Goal: Information Seeking & Learning: Learn about a topic

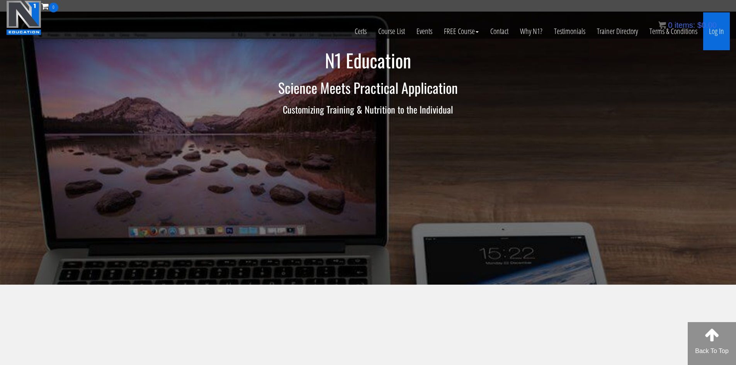
click at [721, 31] on link "Log In" at bounding box center [717, 31] width 27 height 38
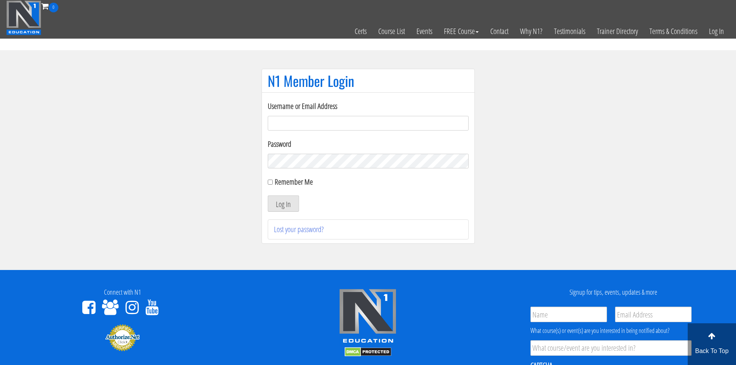
click at [315, 126] on input "Username or Email Address" at bounding box center [368, 123] width 201 height 15
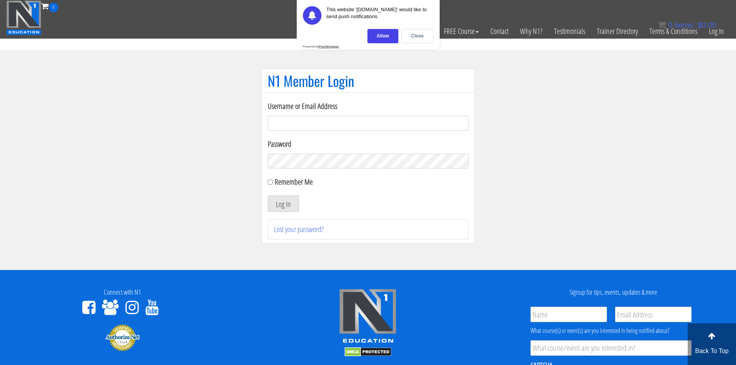
type input "tommyvanhees@hotmail.com"
drag, startPoint x: 331, startPoint y: 125, endPoint x: 240, endPoint y: 125, distance: 91.6
click at [240, 125] on section "N1 Member Login Username or Email Address tommyvanhees@hotmail.com Password Rem…" at bounding box center [368, 160] width 736 height 220
click at [277, 121] on input "Username or Email Address" at bounding box center [368, 123] width 201 height 15
type input "tommy.van hees-5203"
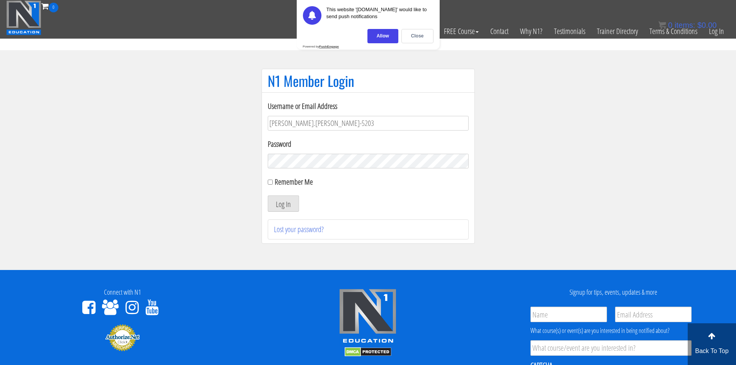
click at [268, 196] on button "Log In" at bounding box center [283, 204] width 31 height 16
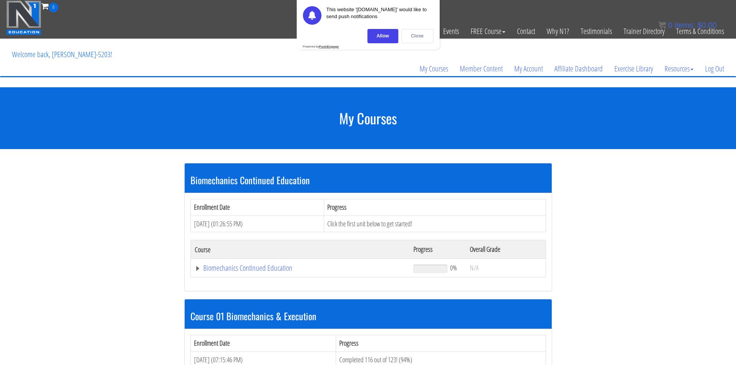
click at [416, 33] on div "Close" at bounding box center [418, 36] width 32 height 14
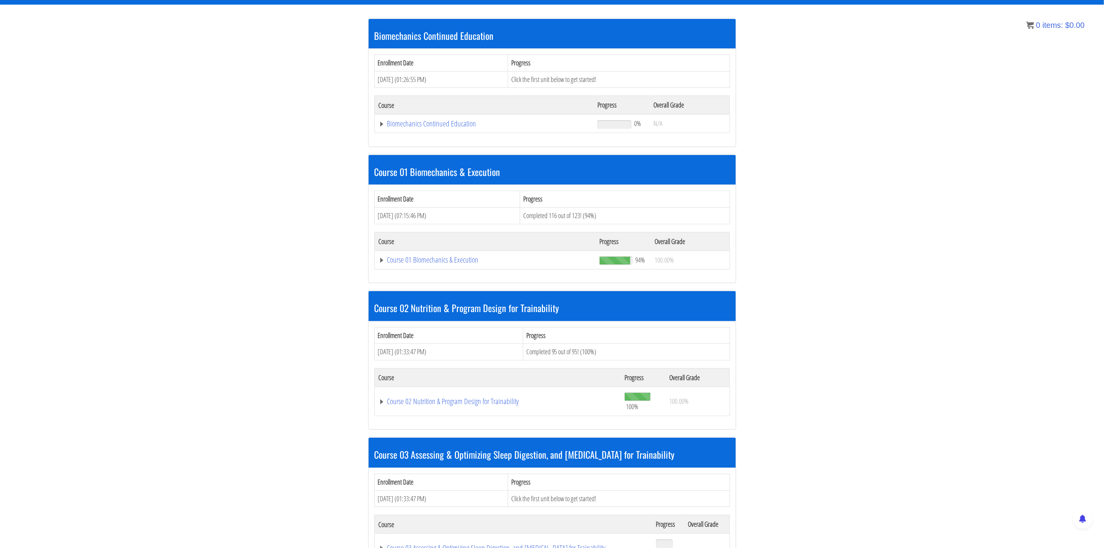
scroll to position [135, 0]
click at [462, 126] on link "Biomechanics Continued Education" at bounding box center [484, 123] width 211 height 8
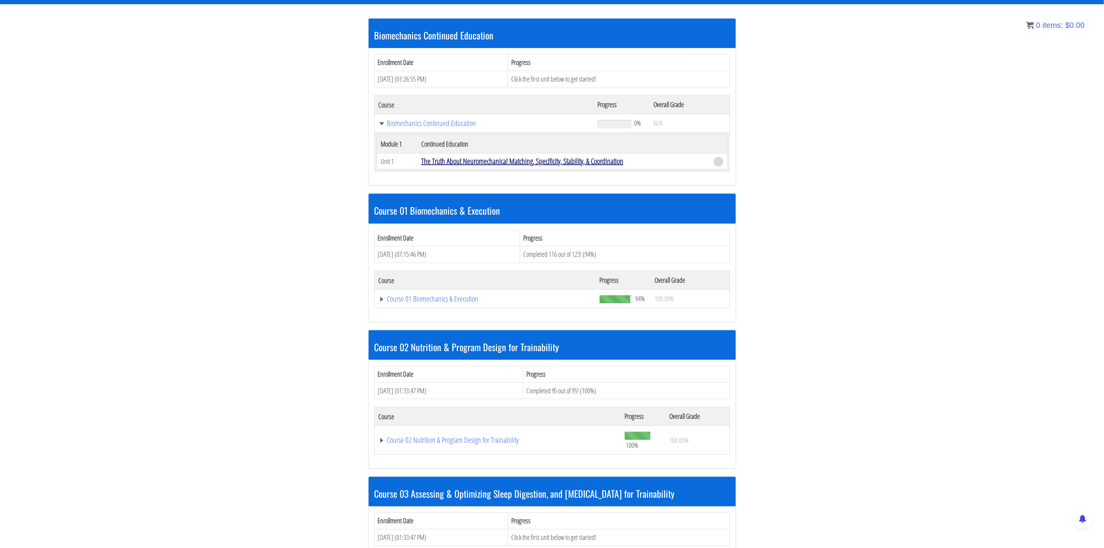
click at [498, 162] on link "The Truth About Neuromechanical Matching, Specificity, Stability, & Coordination" at bounding box center [522, 161] width 202 height 10
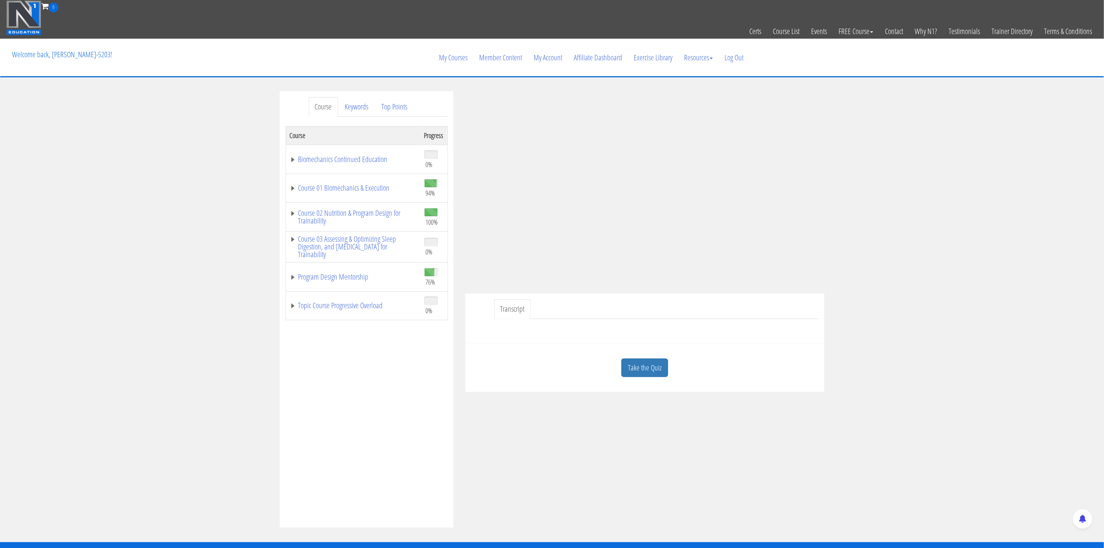
click at [522, 312] on link "Transcript" at bounding box center [512, 309] width 37 height 20
click at [523, 310] on link "Transcript" at bounding box center [512, 309] width 37 height 20
click at [515, 314] on link "Transcript" at bounding box center [512, 309] width 37 height 20
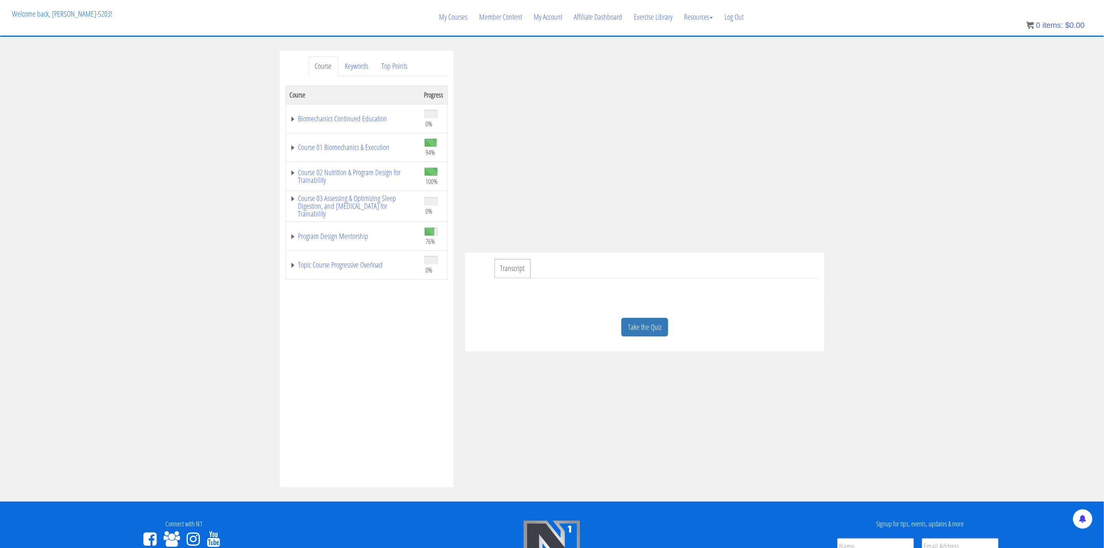
scroll to position [41, 0]
click at [363, 66] on link "Keywords" at bounding box center [357, 66] width 36 height 20
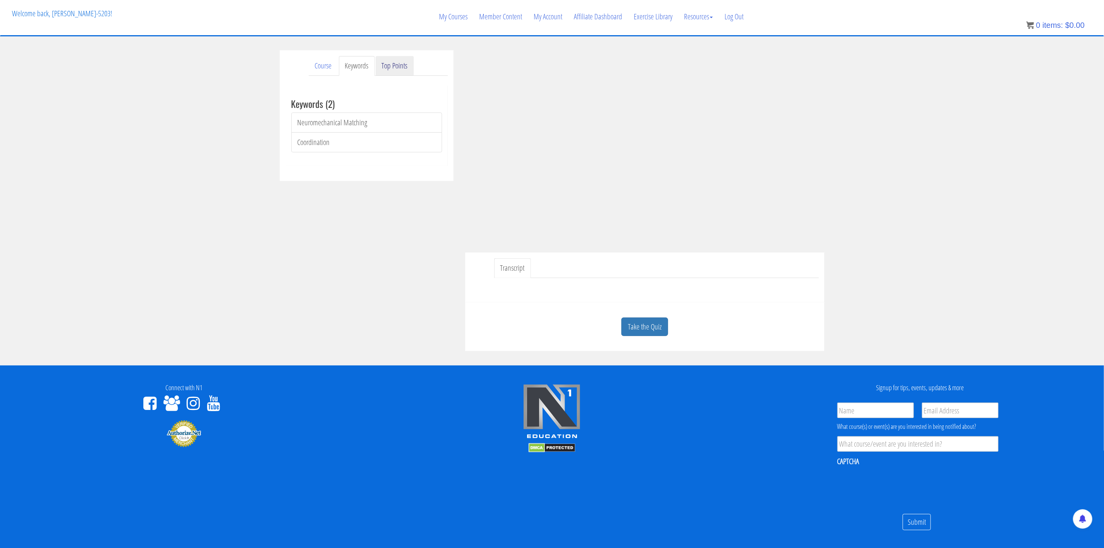
click at [405, 72] on link "Top Points" at bounding box center [395, 66] width 38 height 20
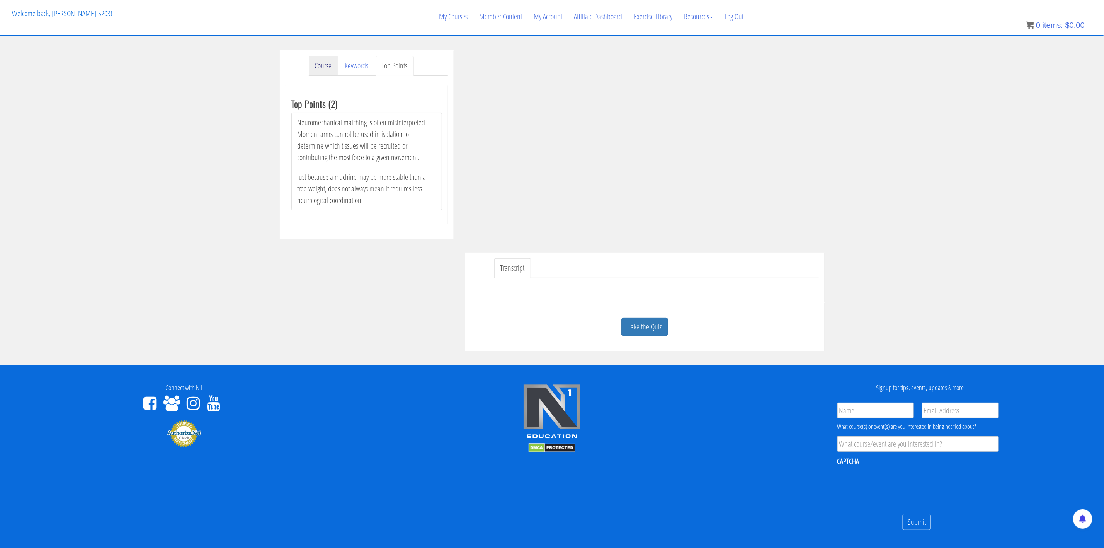
click at [333, 66] on link "Course" at bounding box center [323, 66] width 29 height 20
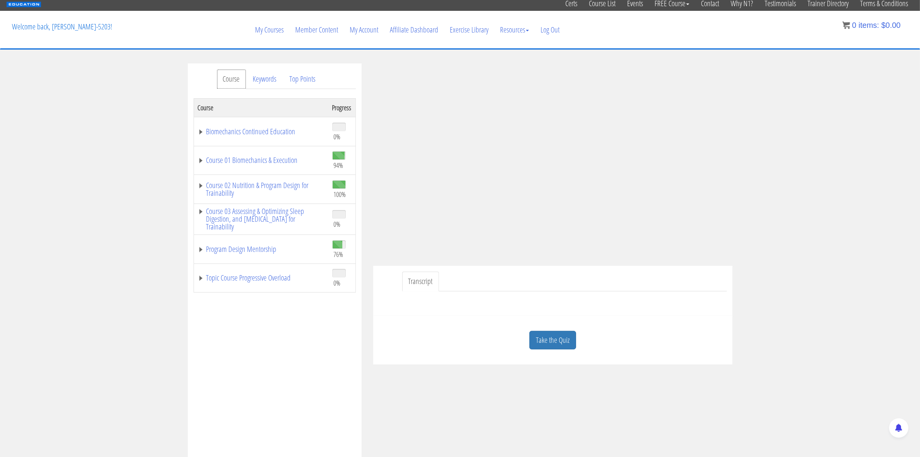
scroll to position [27, 0]
click at [274, 33] on link "My Courses" at bounding box center [269, 30] width 40 height 37
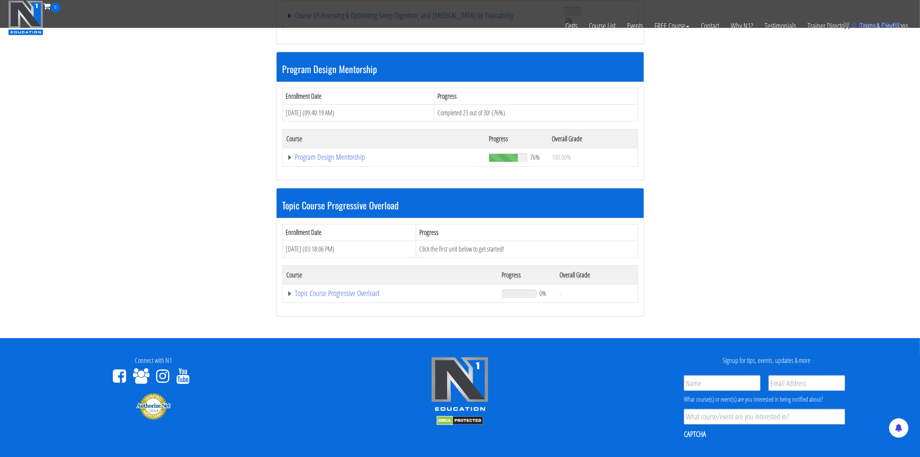
scroll to position [627, 0]
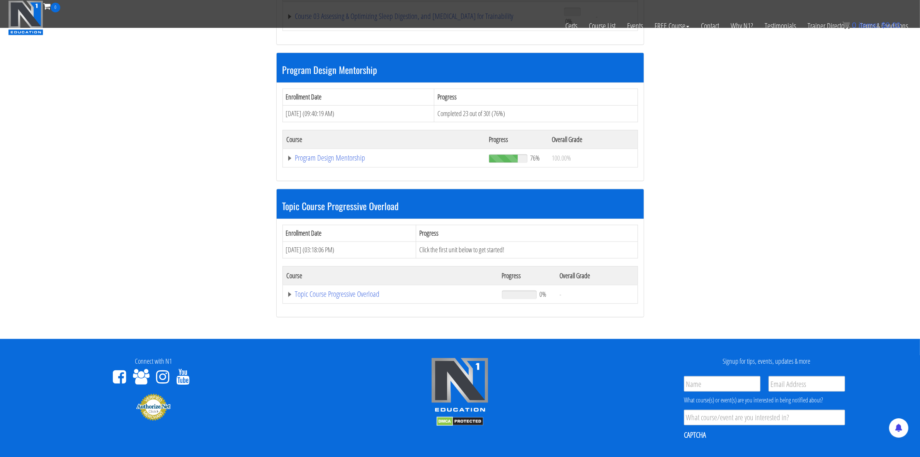
click at [331, 68] on h3 "Program Design Mentorship" at bounding box center [461, 70] width 356 height 10
click at [324, 157] on link "Program Design Mentorship" at bounding box center [384, 158] width 194 height 8
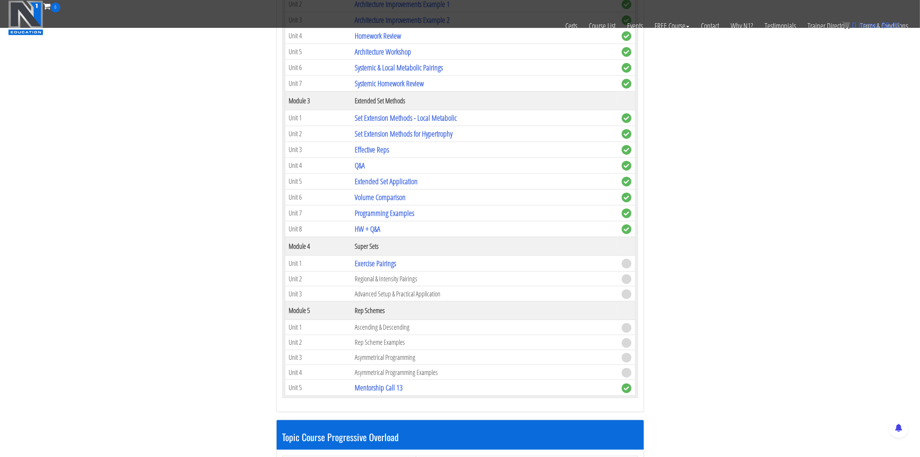
scroll to position [965, 0]
click at [383, 334] on td "Ascending & Descending" at bounding box center [484, 326] width 267 height 15
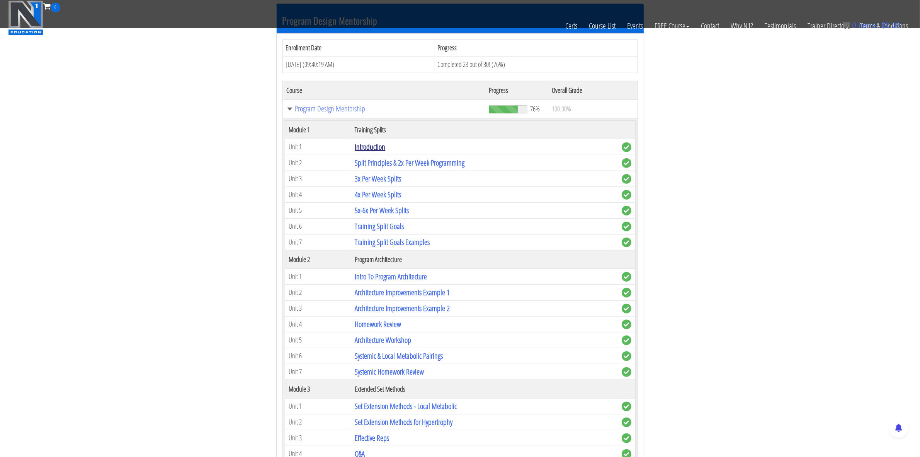
scroll to position [676, 0]
click at [370, 151] on link "Introduction" at bounding box center [370, 147] width 31 height 10
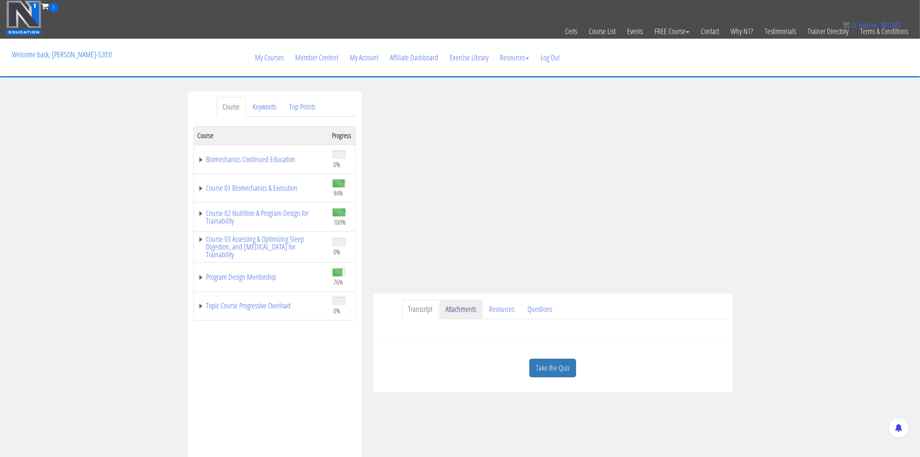
click at [454, 309] on link "Attachments" at bounding box center [461, 309] width 43 height 20
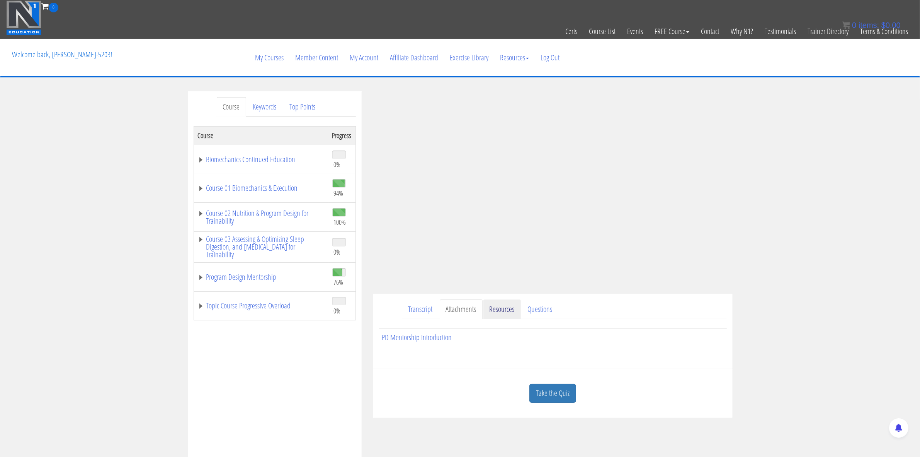
click at [506, 308] on link "Resources" at bounding box center [502, 309] width 37 height 20
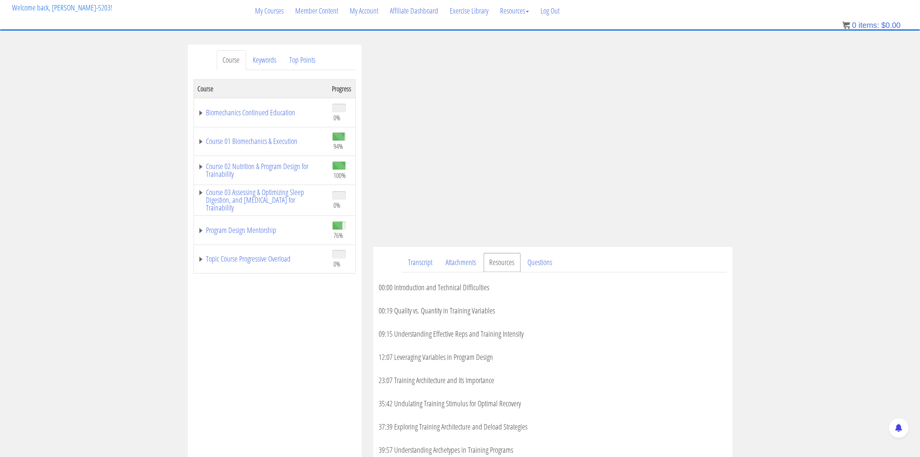
scroll to position [47, 0]
click at [540, 263] on link "Questions" at bounding box center [540, 262] width 37 height 20
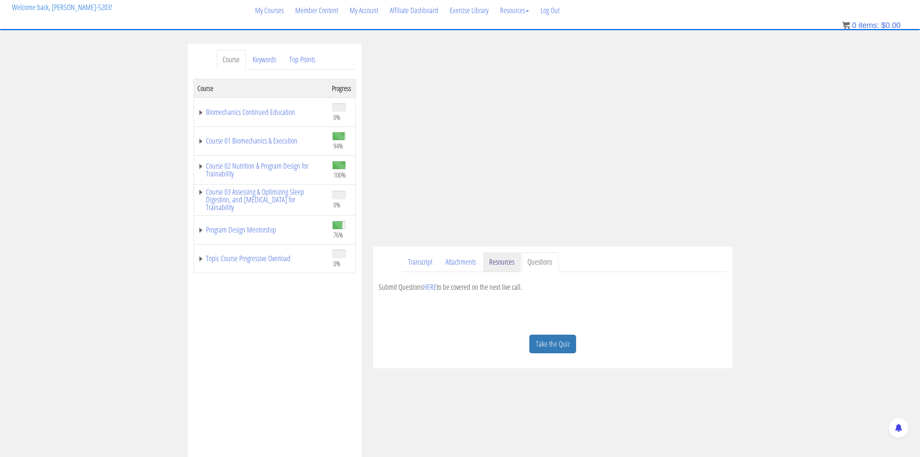
click at [509, 261] on link "Resources" at bounding box center [502, 262] width 37 height 20
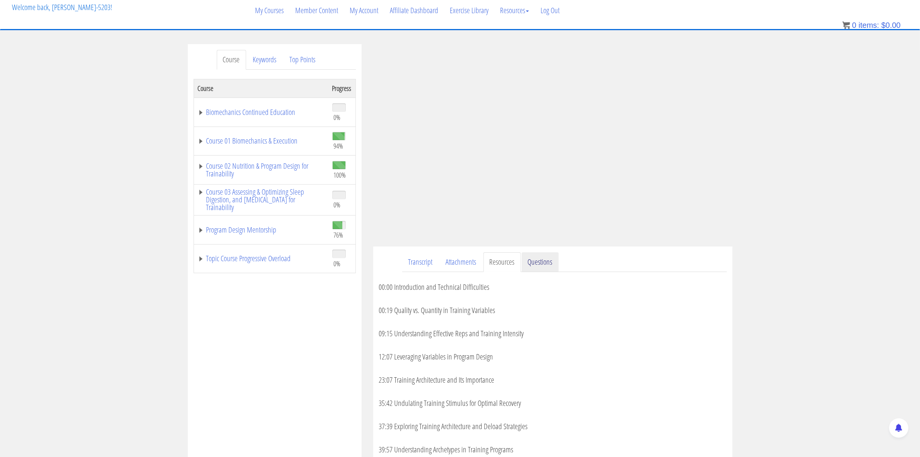
click at [535, 269] on link "Questions" at bounding box center [540, 262] width 37 height 20
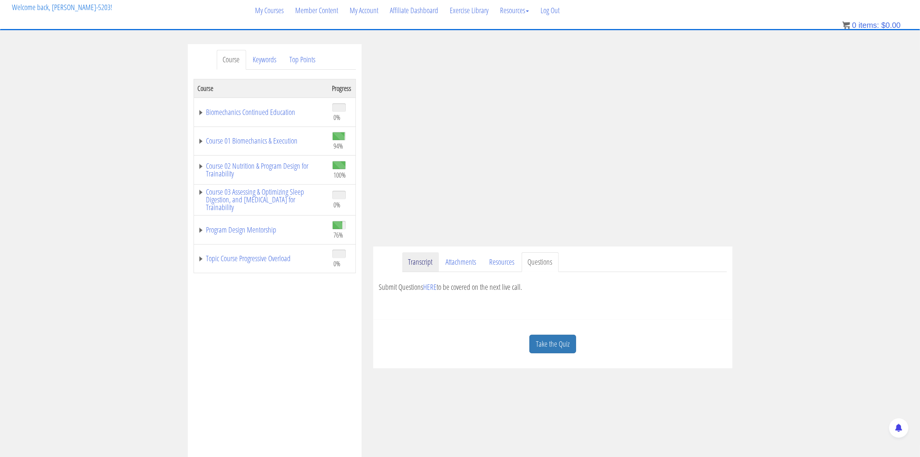
click at [422, 260] on link "Transcript" at bounding box center [420, 262] width 37 height 20
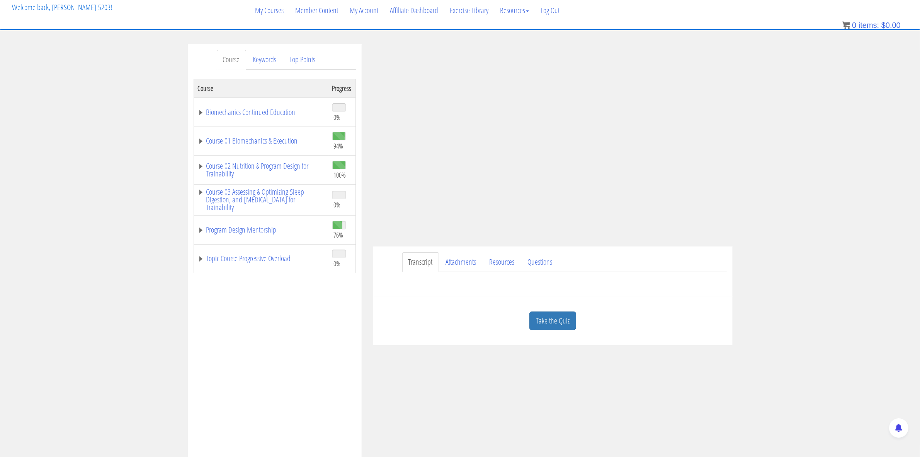
click at [660, 252] on ul "Transcript Attachments Resources Questions" at bounding box center [564, 262] width 325 height 20
click at [455, 262] on link "Attachments" at bounding box center [461, 262] width 43 height 20
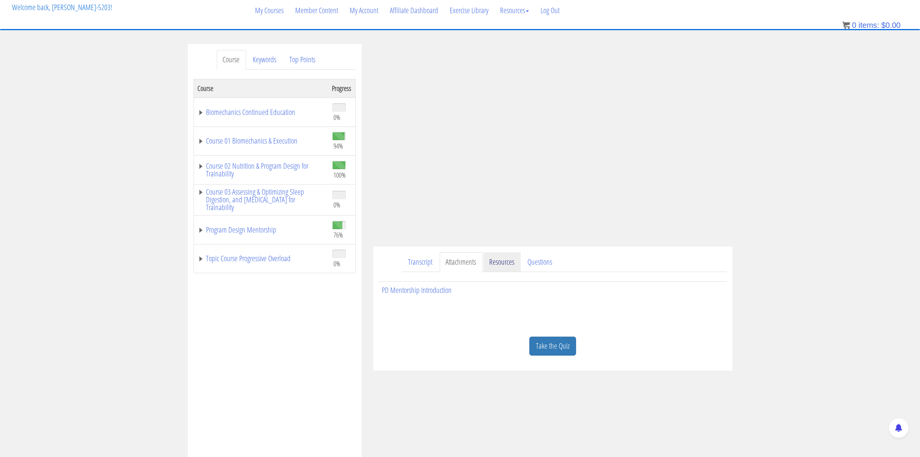
click at [505, 261] on link "Resources" at bounding box center [502, 262] width 37 height 20
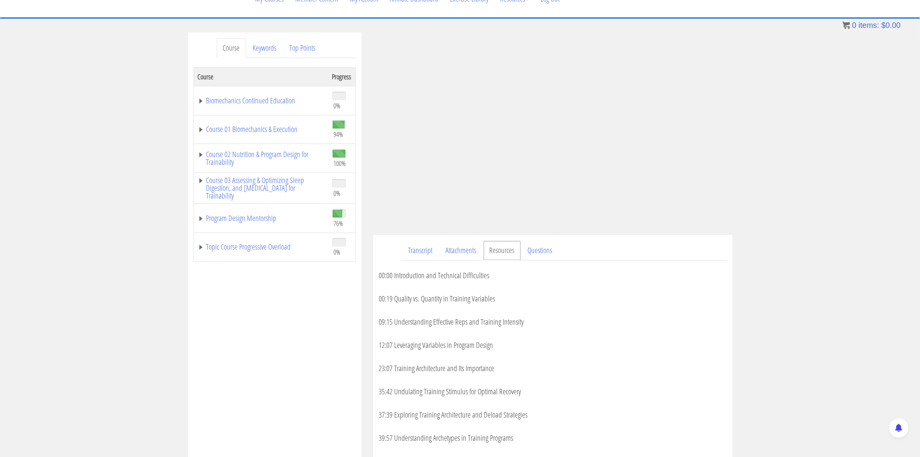
scroll to position [58, 0]
click at [629, 253] on ul "Transcript Attachments Resources Questions" at bounding box center [564, 251] width 325 height 20
click at [667, 252] on ul "Transcript Attachments Resources Questions" at bounding box center [564, 251] width 325 height 20
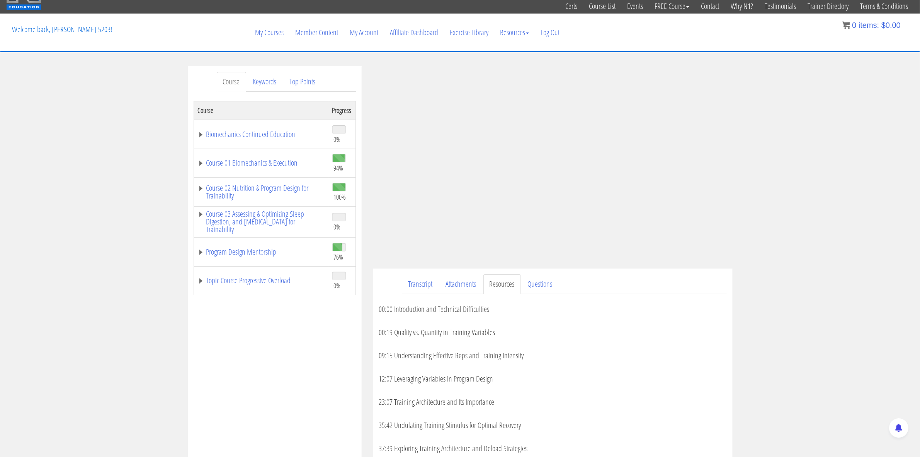
scroll to position [0, 0]
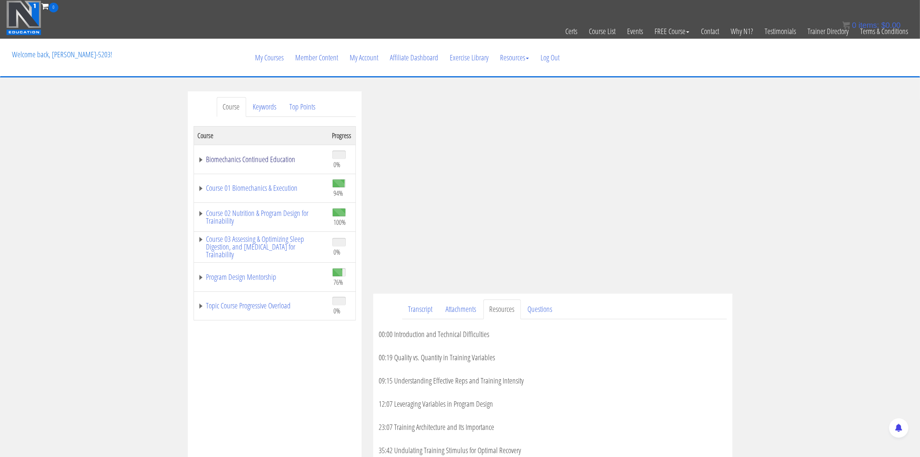
click at [242, 159] on link "Biomechanics Continued Education" at bounding box center [261, 159] width 127 height 8
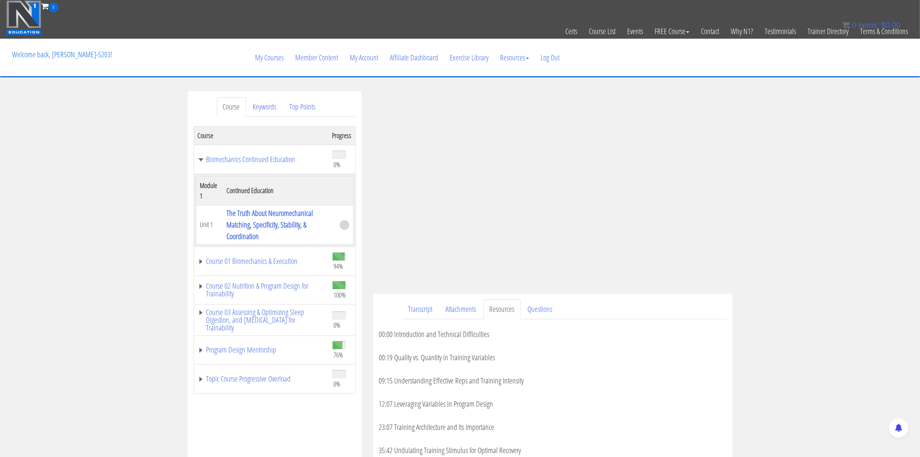
click at [212, 136] on th "Course" at bounding box center [261, 135] width 135 height 19
click at [200, 158] on link "Biomechanics Continued Education" at bounding box center [261, 159] width 127 height 8
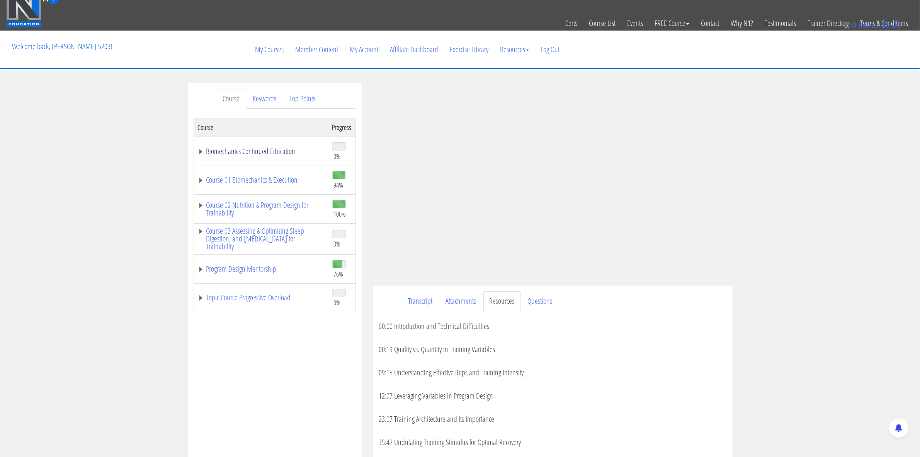
scroll to position [7, 0]
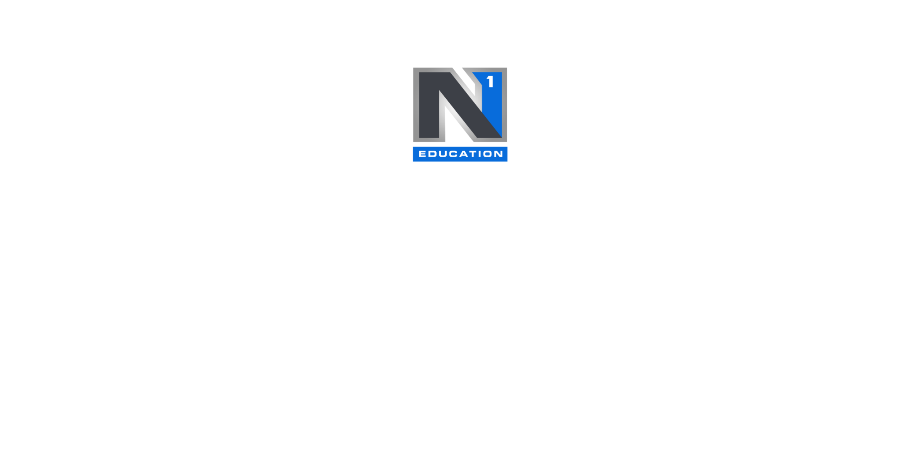
scroll to position [676, 0]
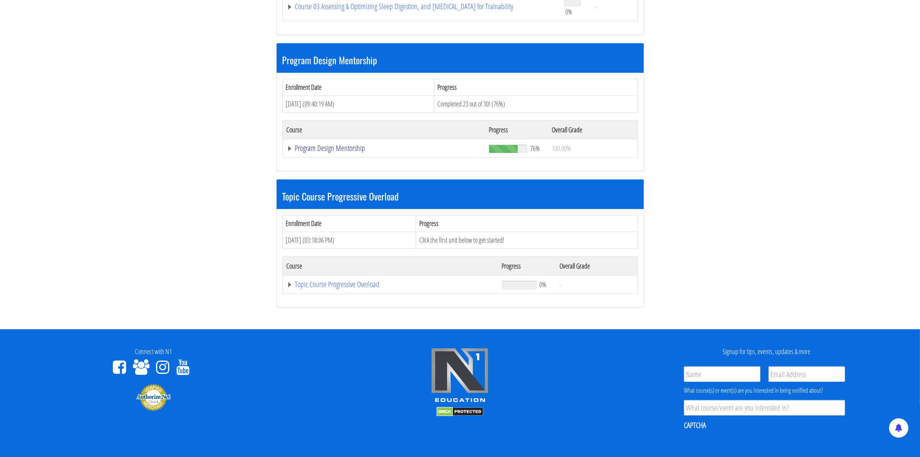
click at [332, 152] on link "Program Design Mentorship" at bounding box center [384, 148] width 194 height 8
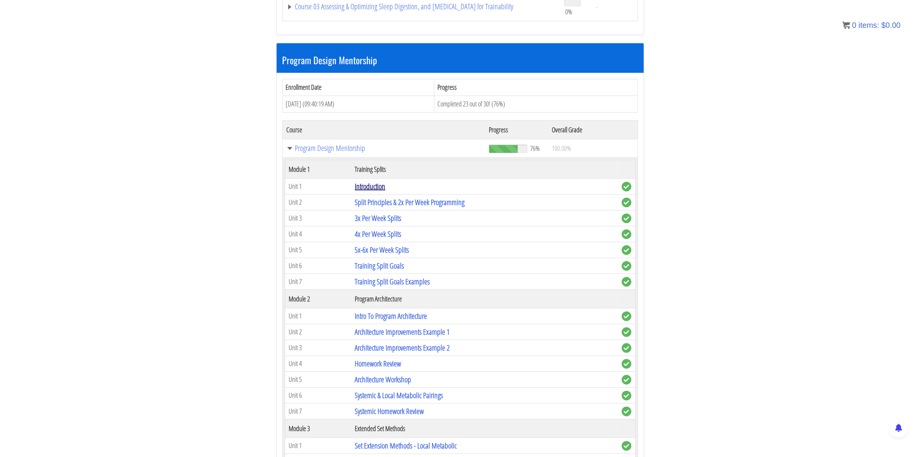
click at [381, 189] on link "Introduction" at bounding box center [370, 186] width 31 height 10
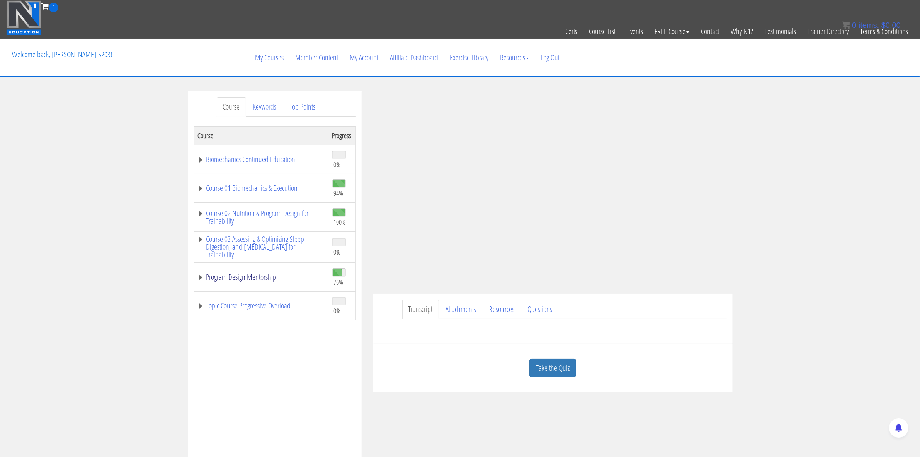
click at [235, 280] on link "Program Design Mentorship" at bounding box center [261, 277] width 127 height 8
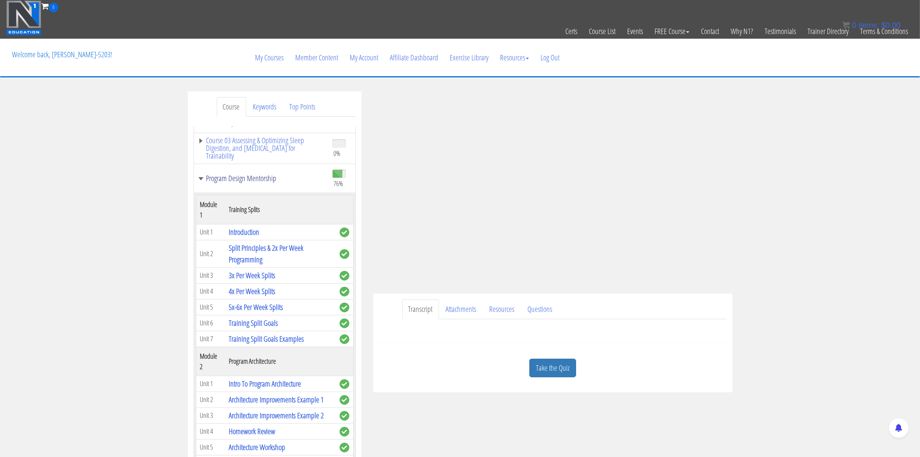
scroll to position [98, 0]
click at [709, 368] on div "Take the Quiz" at bounding box center [553, 367] width 348 height 37
click at [673, 304] on ul "Transcript Attachments Resources Questions" at bounding box center [564, 309] width 325 height 20
click at [458, 311] on link "Attachments" at bounding box center [461, 309] width 43 height 20
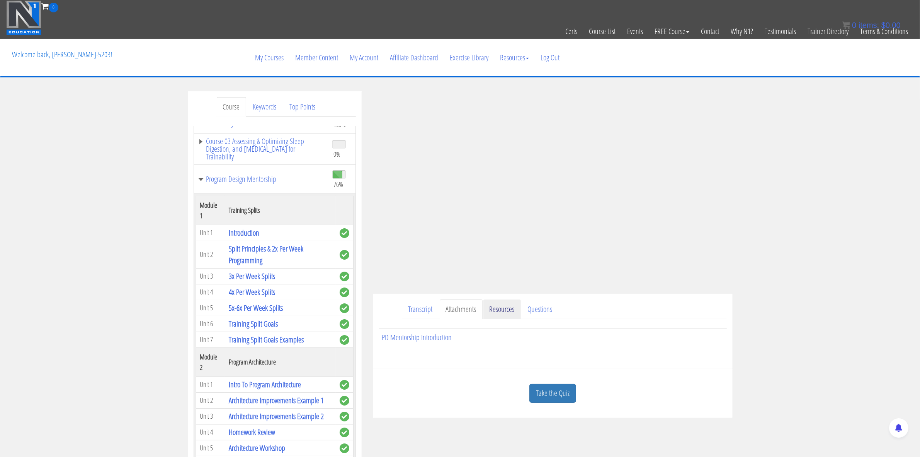
click at [494, 308] on link "Resources" at bounding box center [502, 309] width 37 height 20
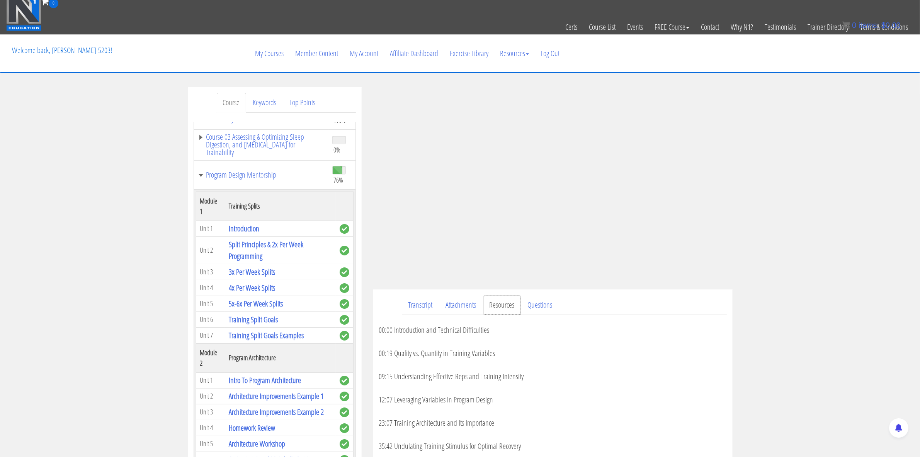
scroll to position [0, 0]
